Goal: Task Accomplishment & Management: Use online tool/utility

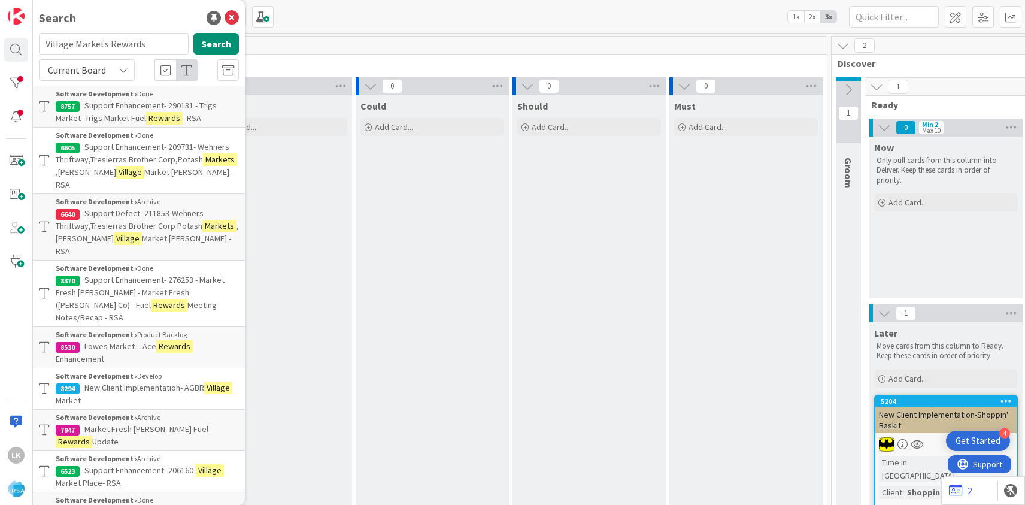
drag, startPoint x: 151, startPoint y: 43, endPoint x: 46, endPoint y: 40, distance: 105.4
click at [46, 40] on input "Village Markets Rewards" at bounding box center [114, 44] width 150 height 22
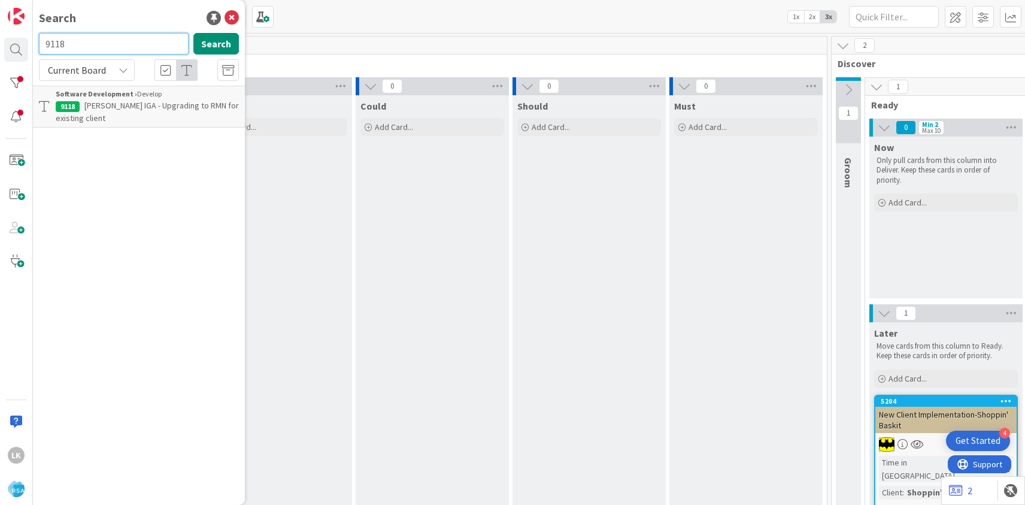
click at [95, 46] on input "9118" at bounding box center [114, 44] width 150 height 22
paste input "8579"
type input "8579"
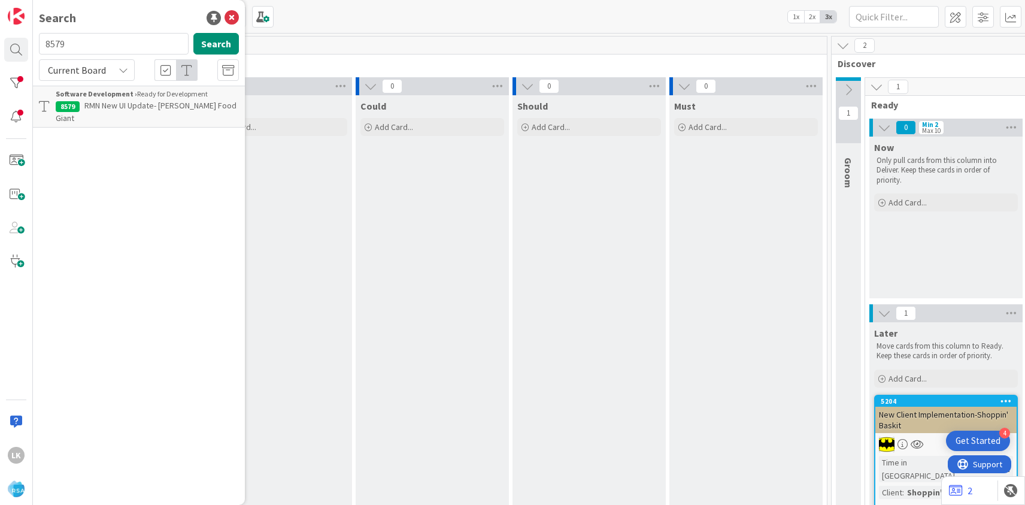
click at [106, 109] on span "RMN New UI Update- [PERSON_NAME] Food Giant" at bounding box center [146, 111] width 181 height 23
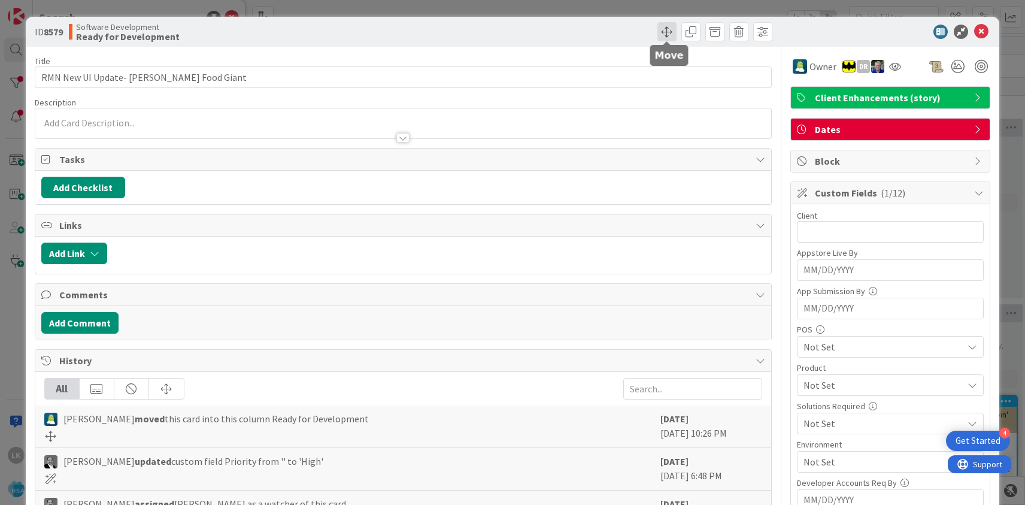
click at [669, 35] on span at bounding box center [666, 31] width 19 height 19
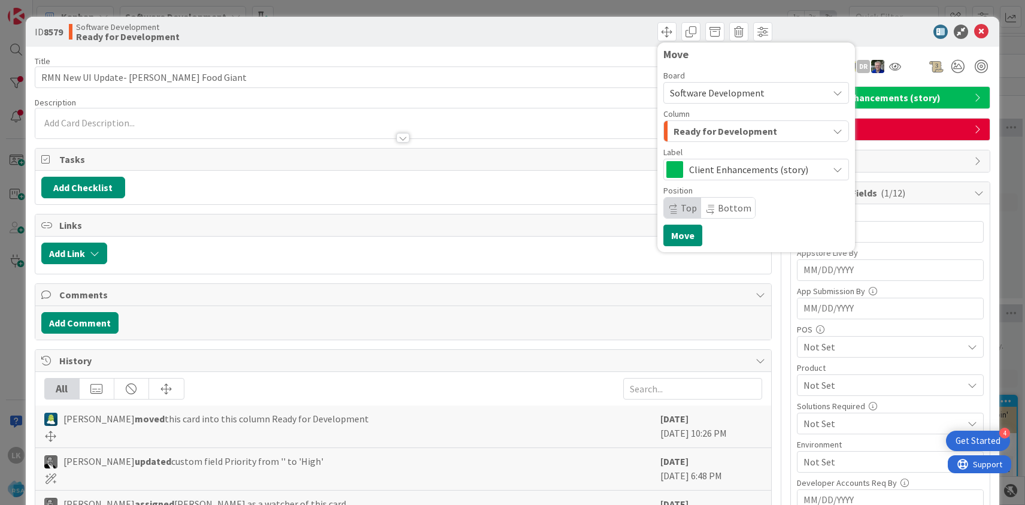
click at [726, 132] on span "Ready for Development" at bounding box center [726, 131] width 104 height 16
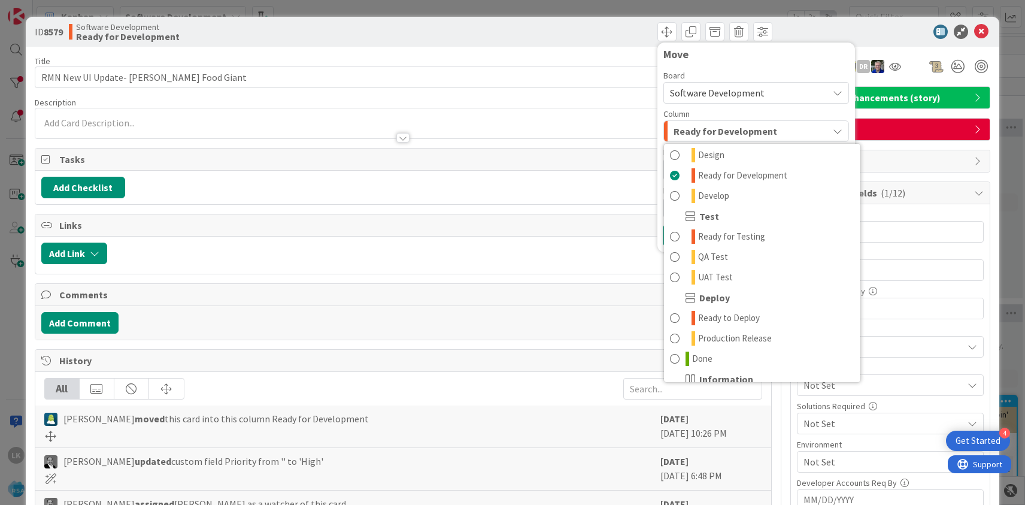
scroll to position [295, 0]
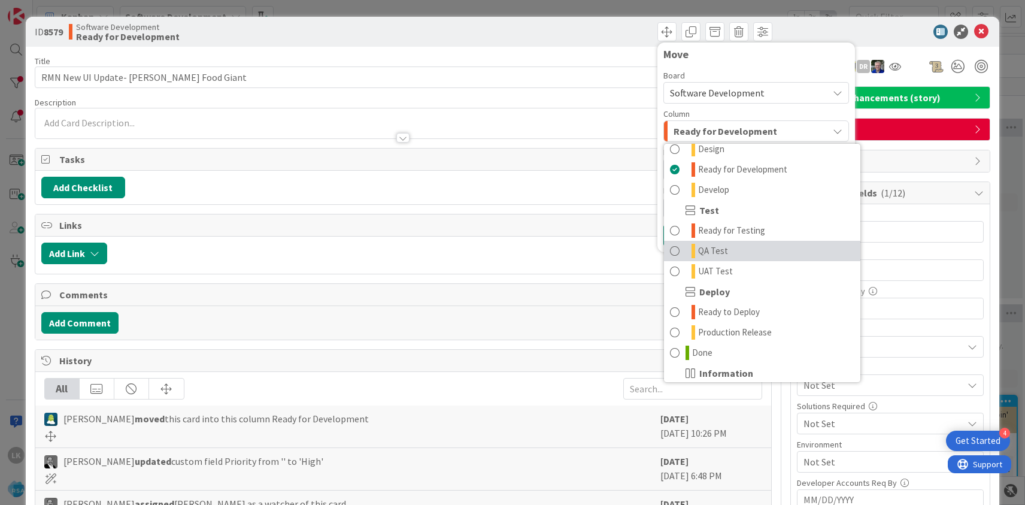
click at [731, 250] on link "QA Test" at bounding box center [762, 251] width 196 height 20
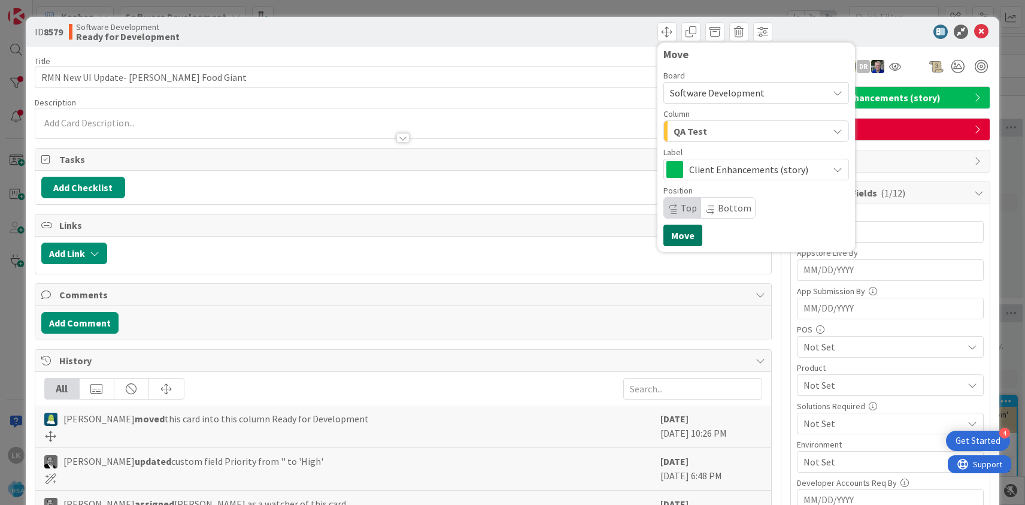
click at [676, 235] on button "Move" at bounding box center [682, 236] width 39 height 22
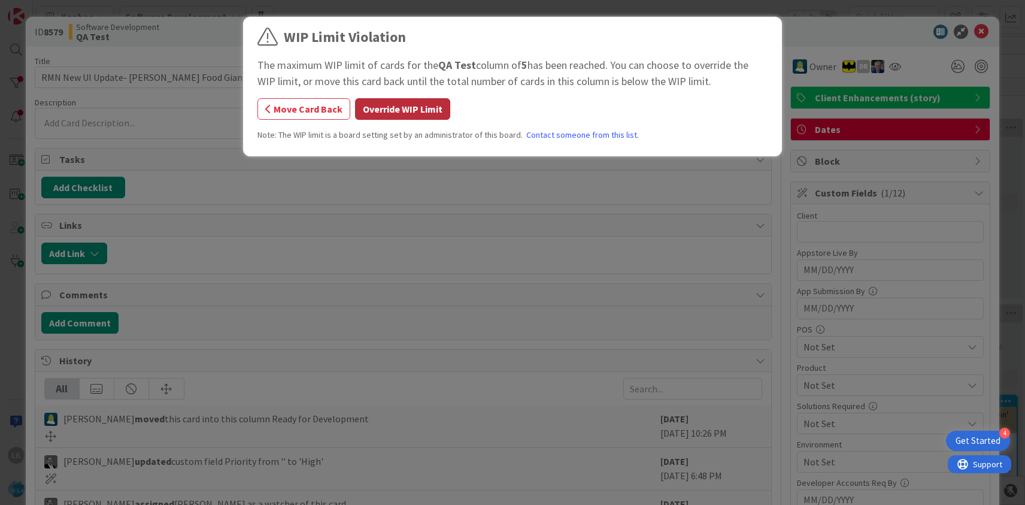
click at [410, 111] on button "Override WIP Limit" at bounding box center [402, 109] width 95 height 22
